Goal: Transaction & Acquisition: Purchase product/service

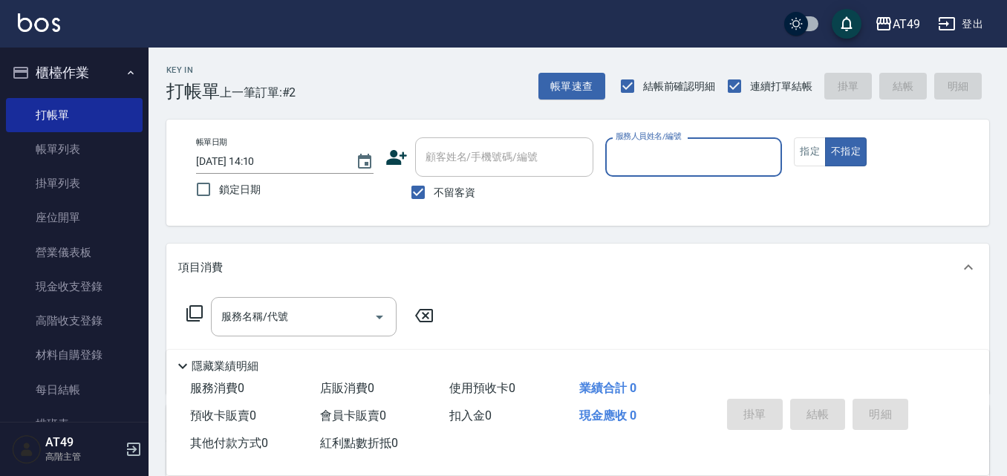
click at [719, 157] on input "服務人員姓名/編號" at bounding box center [694, 157] width 164 height 26
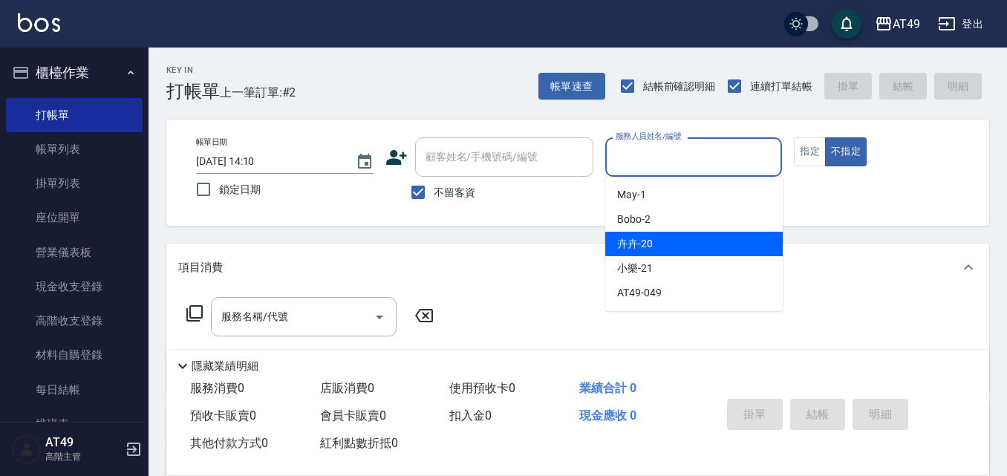
click at [699, 247] on div "卉卉 -20" at bounding box center [693, 244] width 177 height 25
type input "卉卉-20"
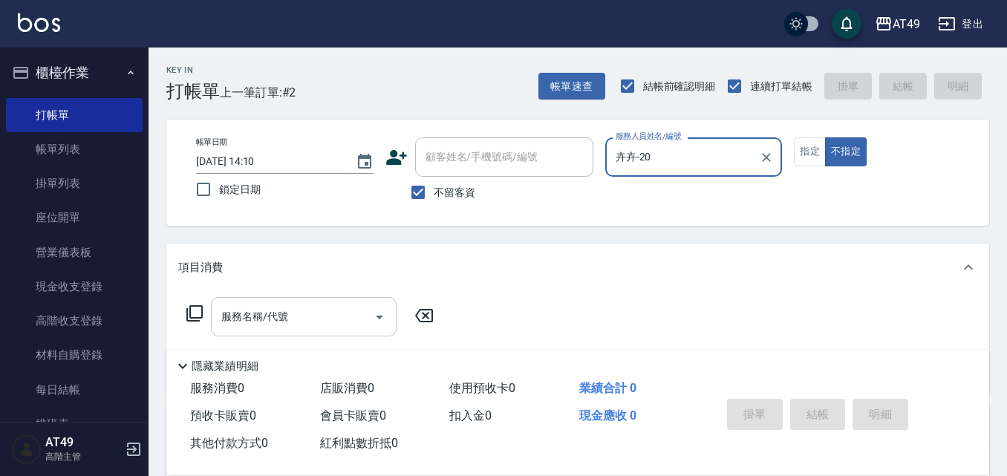
click at [267, 301] on div "服務名稱/代號" at bounding box center [304, 316] width 186 height 39
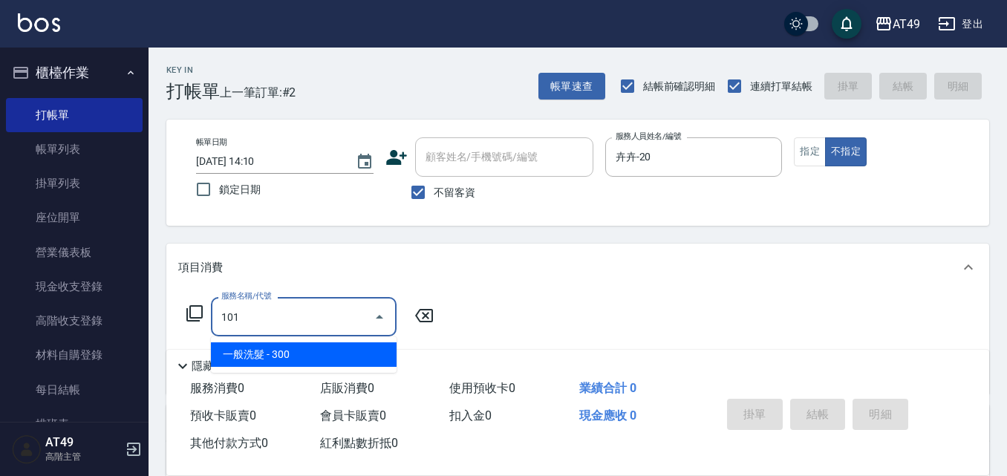
click at [350, 355] on span "一般洗髮 - 300" at bounding box center [304, 354] width 186 height 25
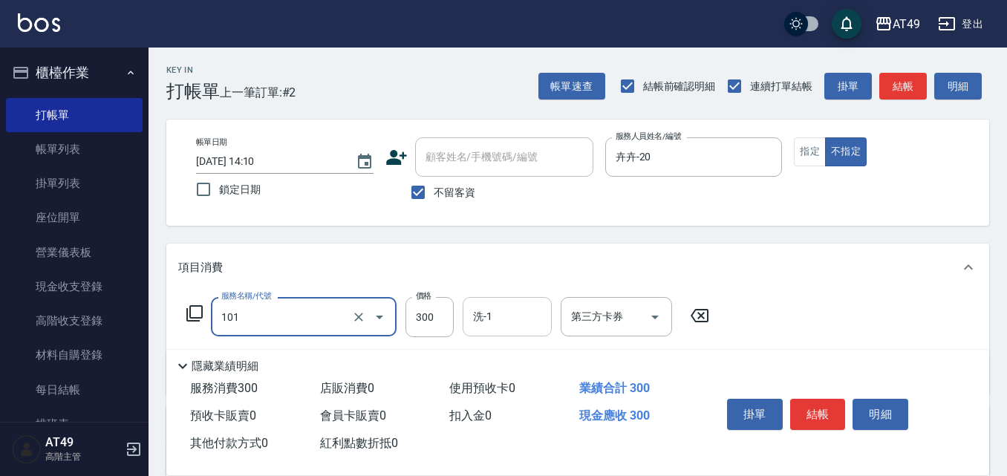
type input "一般洗髮(101)"
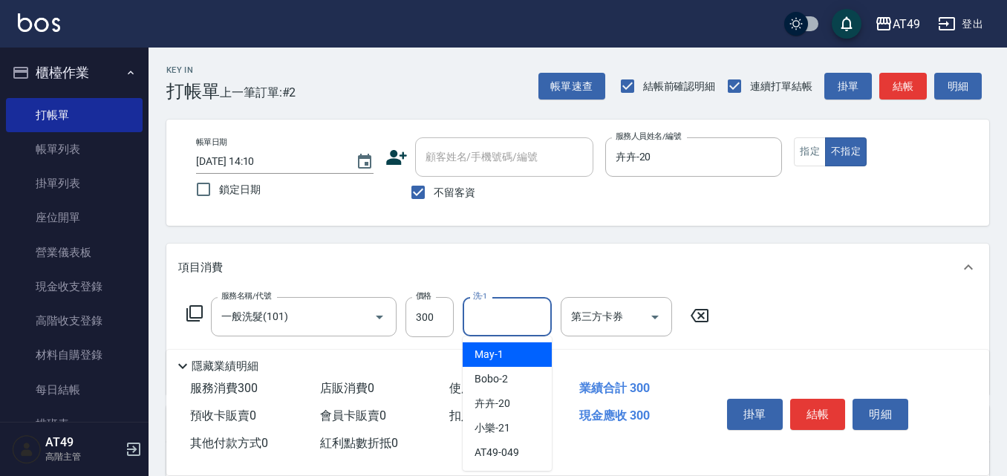
click at [492, 307] on input "洗-1" at bounding box center [507, 317] width 76 height 26
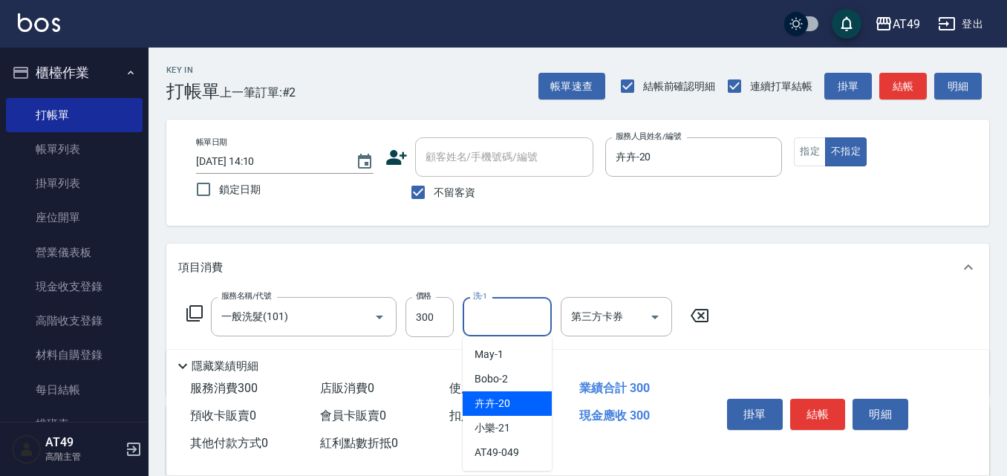
click at [506, 410] on span "卉卉 -20" at bounding box center [492, 404] width 36 height 16
type input "卉卉-20"
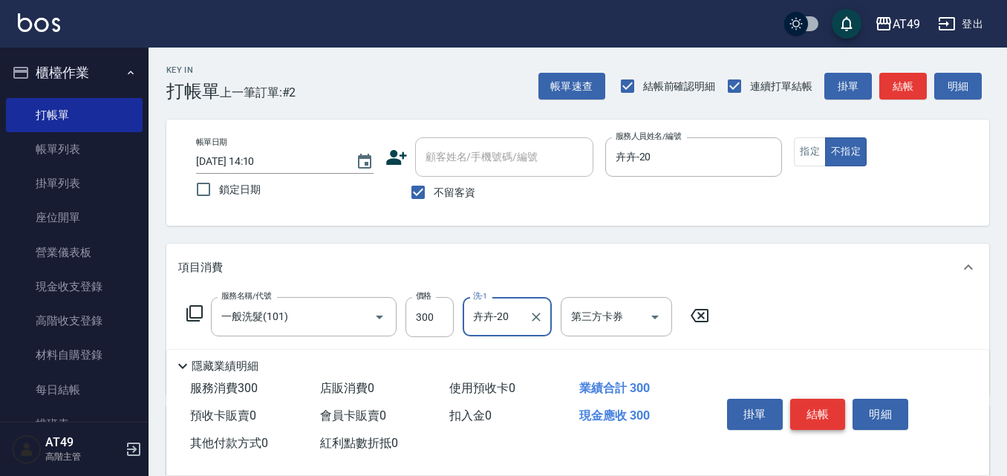
click at [826, 411] on button "結帳" at bounding box center [818, 414] width 56 height 31
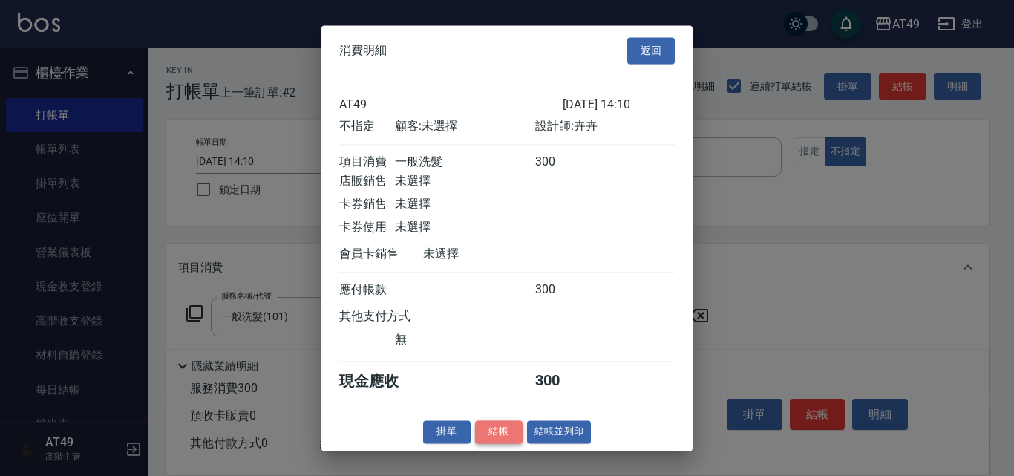
click at [498, 443] on button "結帳" at bounding box center [499, 431] width 48 height 23
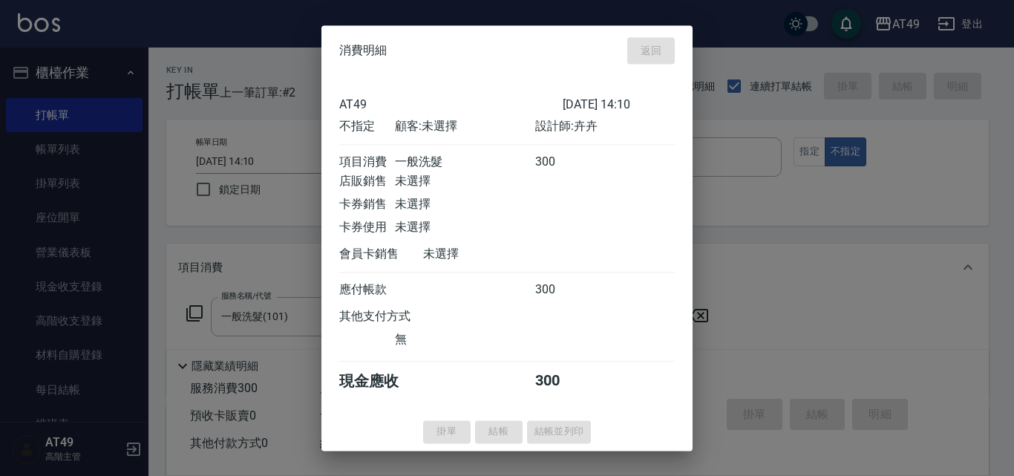
type input "[DATE] 17:42"
